Goal: Information Seeking & Learning: Learn about a topic

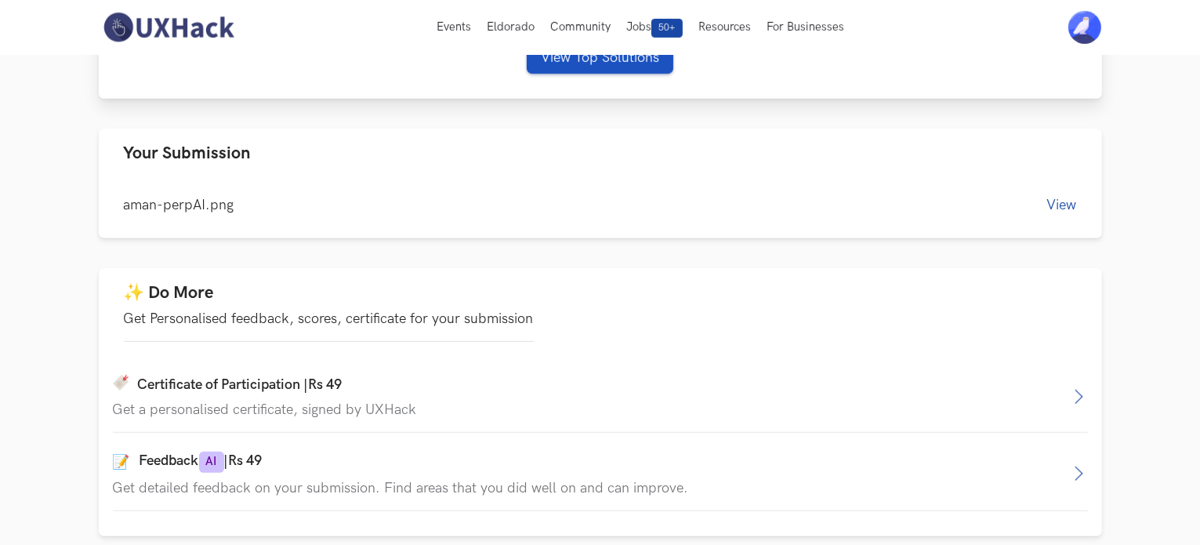
scroll to position [532, 0]
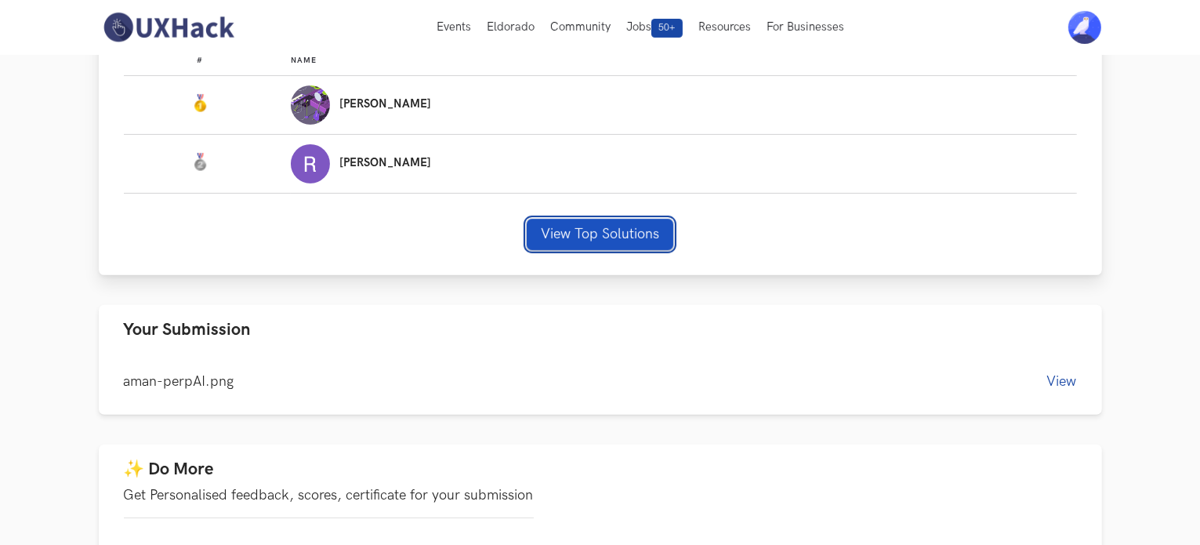
click at [599, 242] on button "View Top Solutions" at bounding box center [600, 234] width 147 height 31
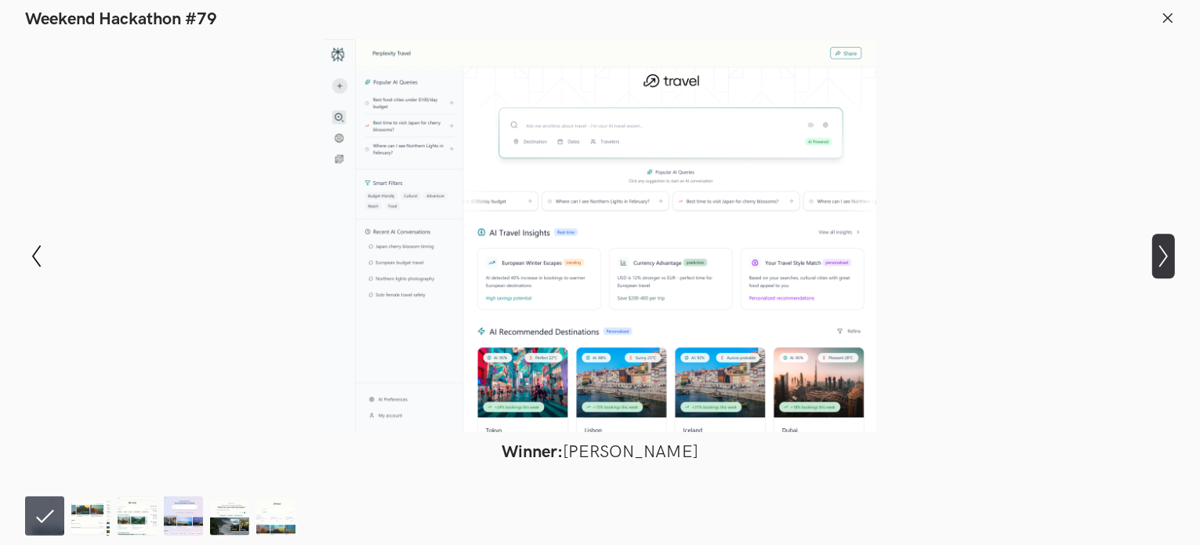
click at [1160, 256] on icon "Show next slide" at bounding box center [1164, 256] width 23 height 23
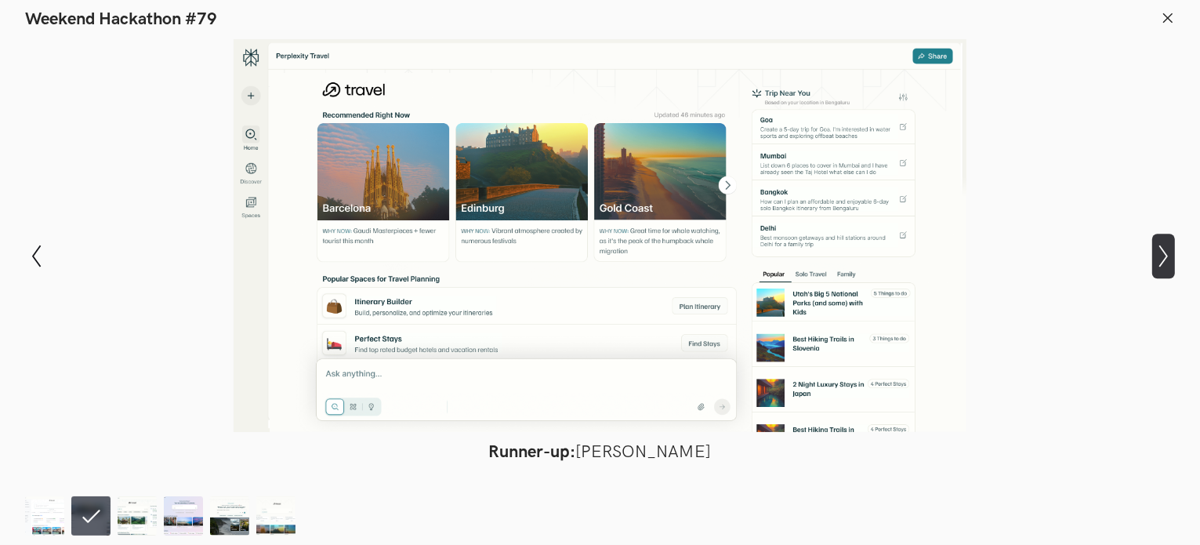
click at [1160, 256] on icon "Show next slide" at bounding box center [1164, 256] width 23 height 23
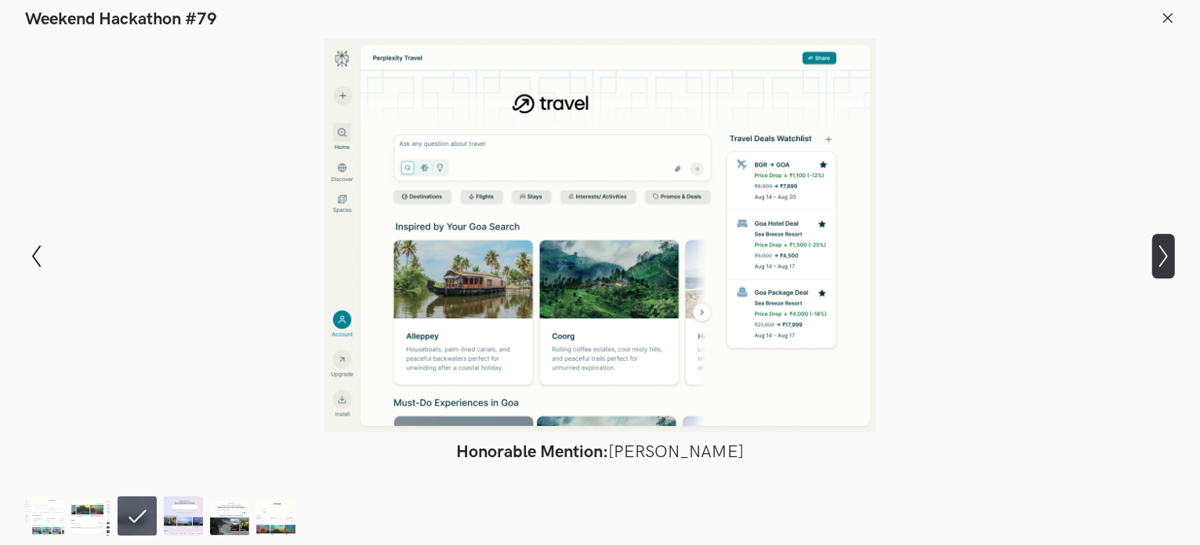
click at [1160, 256] on icon "Show next slide" at bounding box center [1164, 256] width 23 height 23
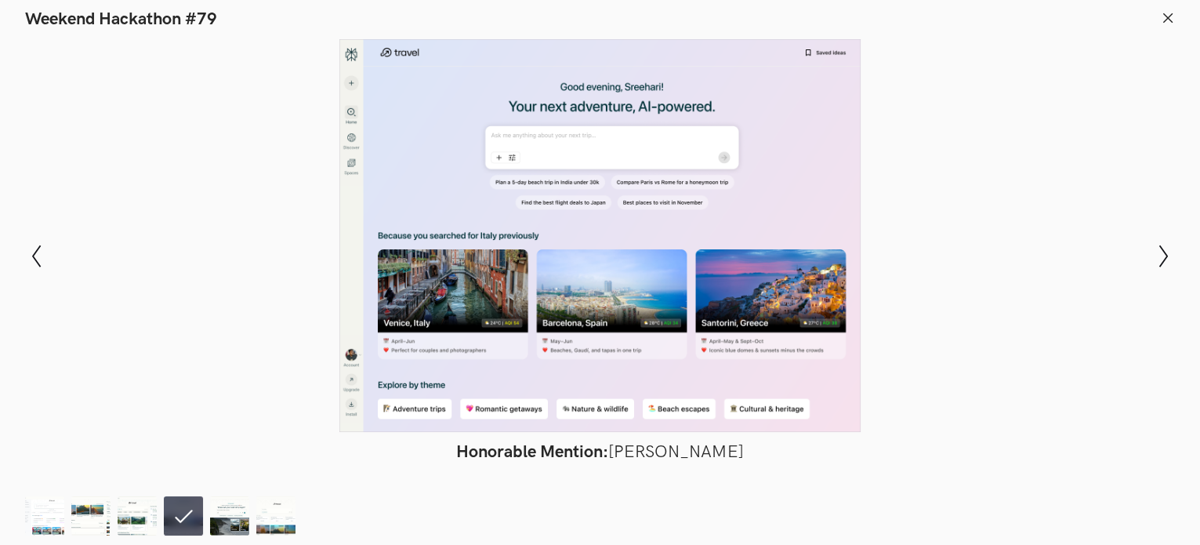
scroll to position [531, 0]
click at [1164, 256] on icon "Show next slide" at bounding box center [1164, 256] width 23 height 23
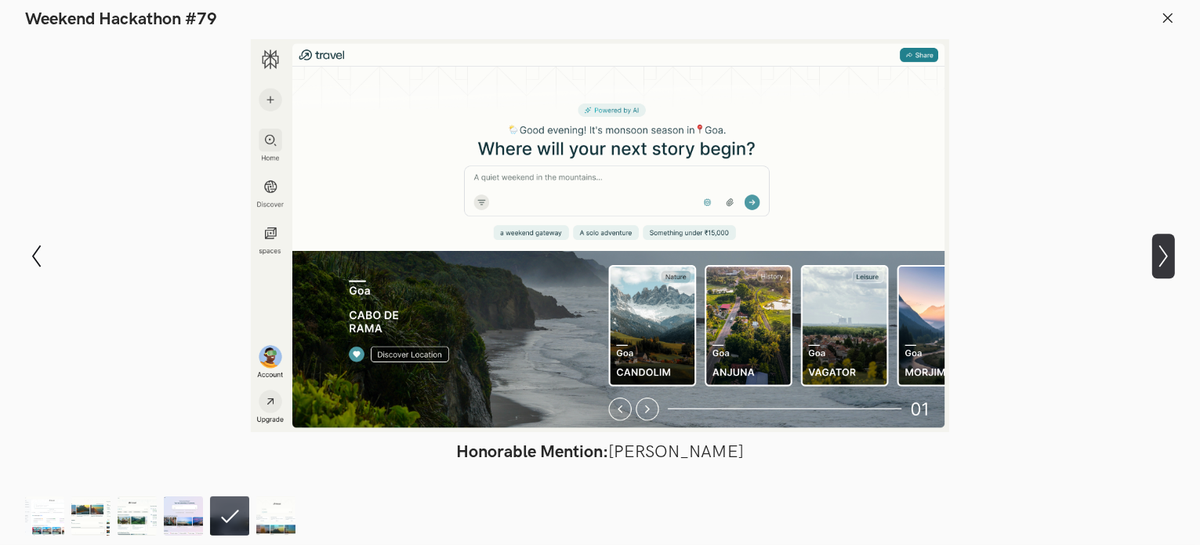
click at [1164, 256] on icon "Show next slide" at bounding box center [1164, 256] width 23 height 23
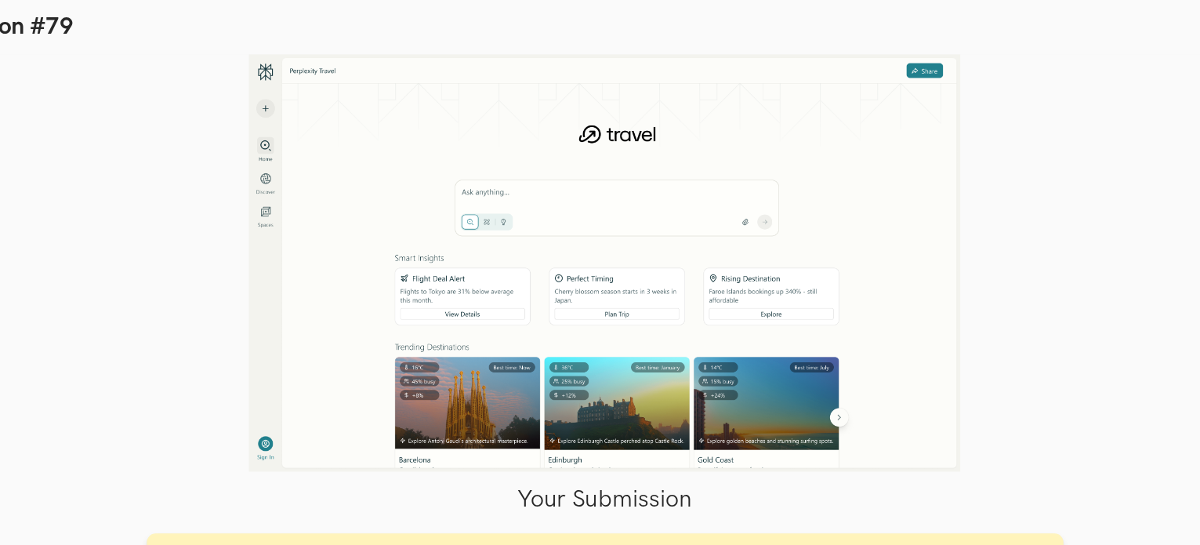
scroll to position [446, 0]
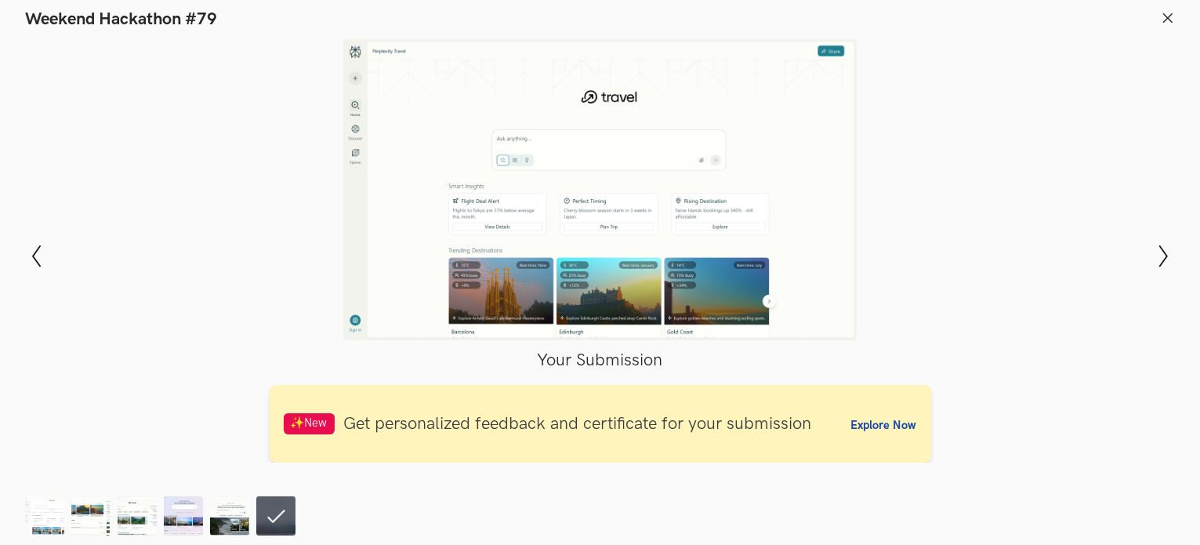
click at [1167, 20] on icon at bounding box center [1168, 18] width 14 height 14
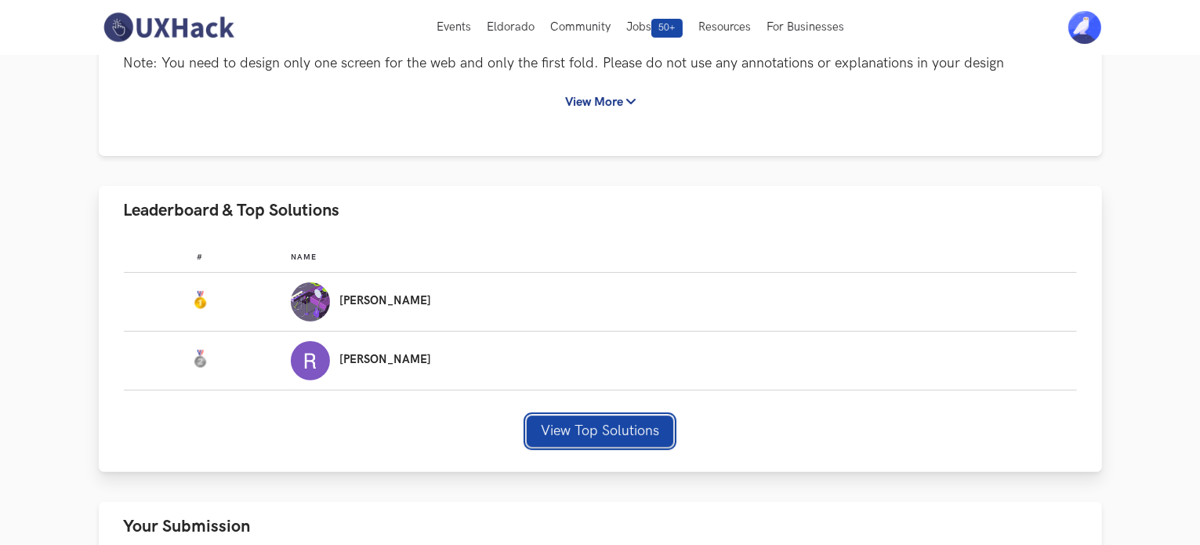
scroll to position [334, 0]
click at [330, 305] on img "Leaderboard" at bounding box center [310, 302] width 39 height 39
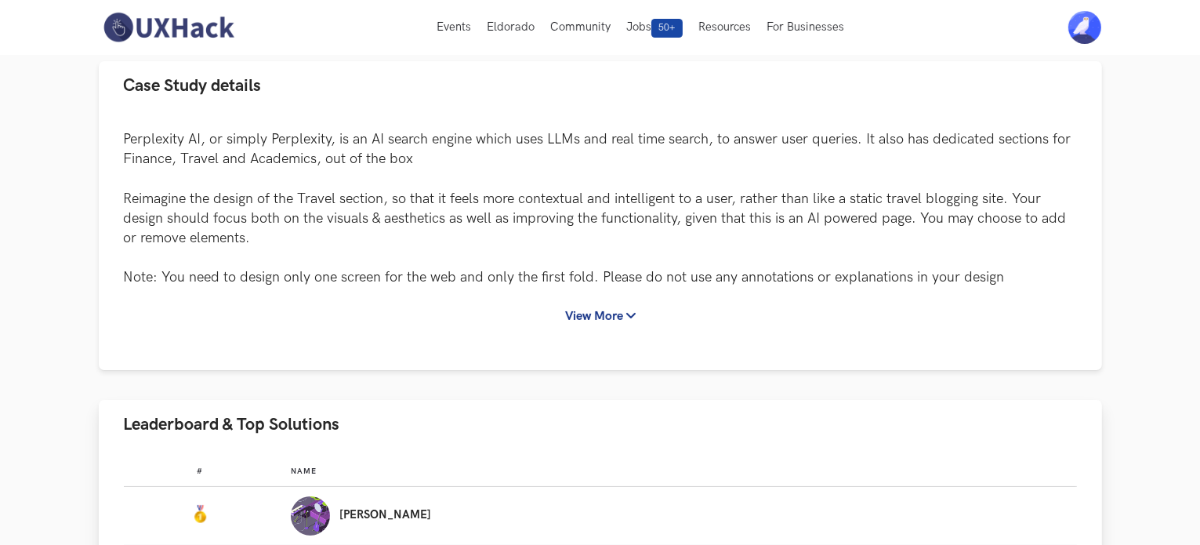
scroll to position [0, 0]
